Goal: Information Seeking & Learning: Find specific fact

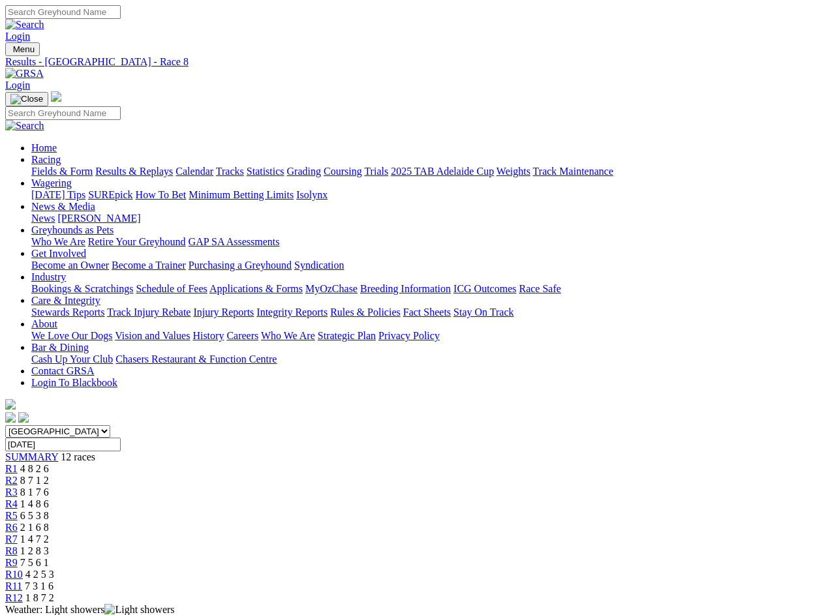
click at [89, 451] on div "SUMMARY 12 races" at bounding box center [411, 457] width 813 height 12
click at [155, 463] on div "R1 4 8 2 6" at bounding box center [411, 469] width 813 height 12
click at [209, 475] on div "R2 8 7 1 2" at bounding box center [411, 481] width 813 height 12
click at [263, 487] on div "R3 8 1 7 6" at bounding box center [411, 493] width 813 height 12
click at [316, 498] on div "R4 1 4 8 6" at bounding box center [411, 504] width 813 height 12
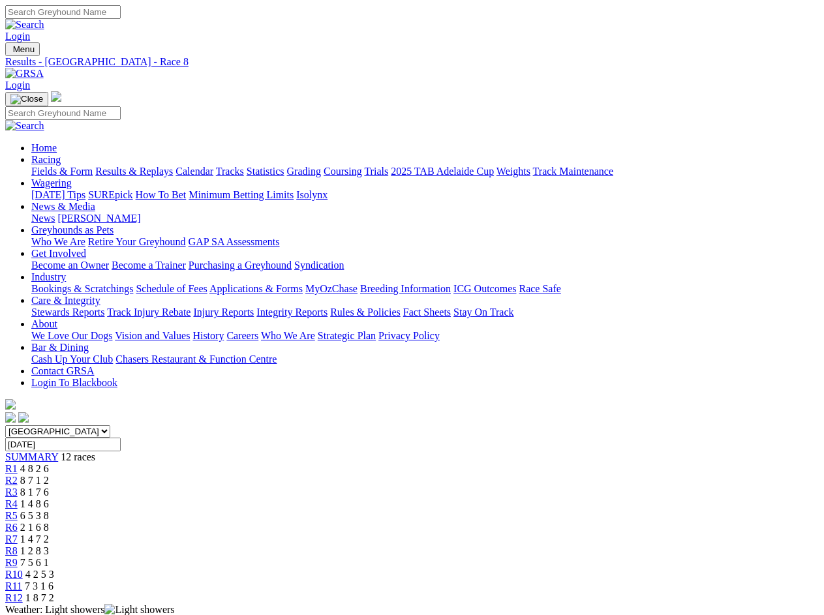
click at [371, 510] on div "R5 6 5 3 8" at bounding box center [411, 516] width 813 height 12
click at [425, 522] on div "R6 2 1 6 8" at bounding box center [411, 528] width 813 height 12
click at [479, 534] on div "R7 1 4 7 2" at bounding box center [411, 540] width 813 height 12
click at [533, 545] on div "R8 1 2 8 3" at bounding box center [411, 551] width 813 height 12
click at [586, 557] on div "R9 7 5 6 1" at bounding box center [411, 563] width 813 height 12
